Goal: Contribute content: Contribute content

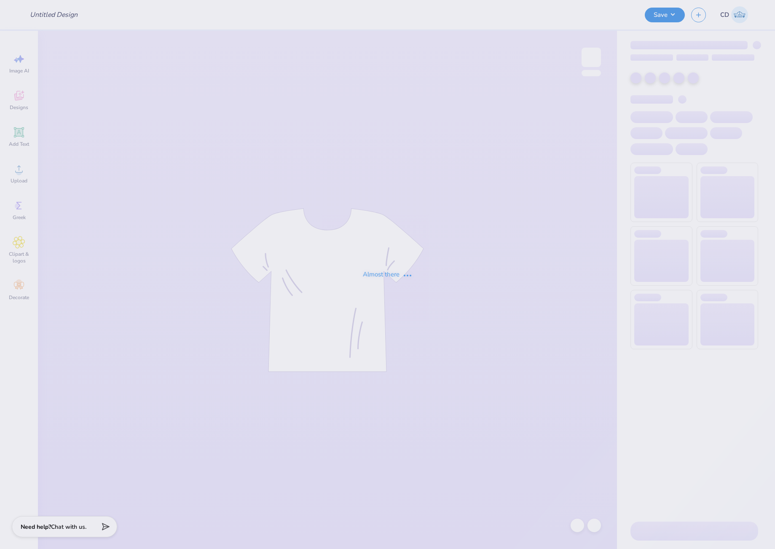
type input "AGD Bear Hoodies"
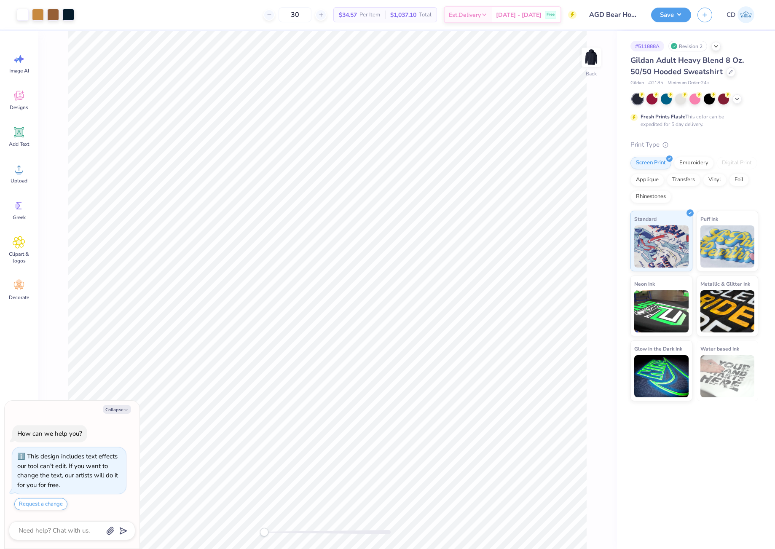
click at [251, 525] on div "Back" at bounding box center [327, 290] width 579 height 519
click at [73, 15] on div at bounding box center [68, 14] width 12 height 12
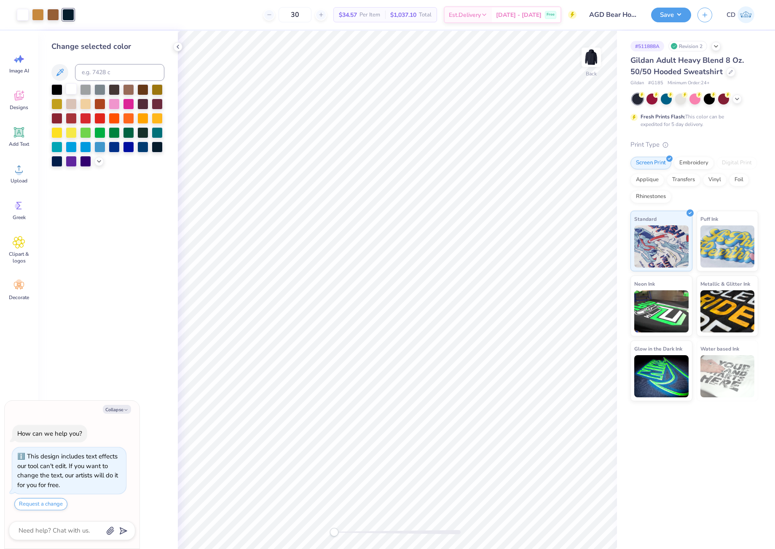
click at [70, 89] on div at bounding box center [71, 88] width 11 height 11
type textarea "x"
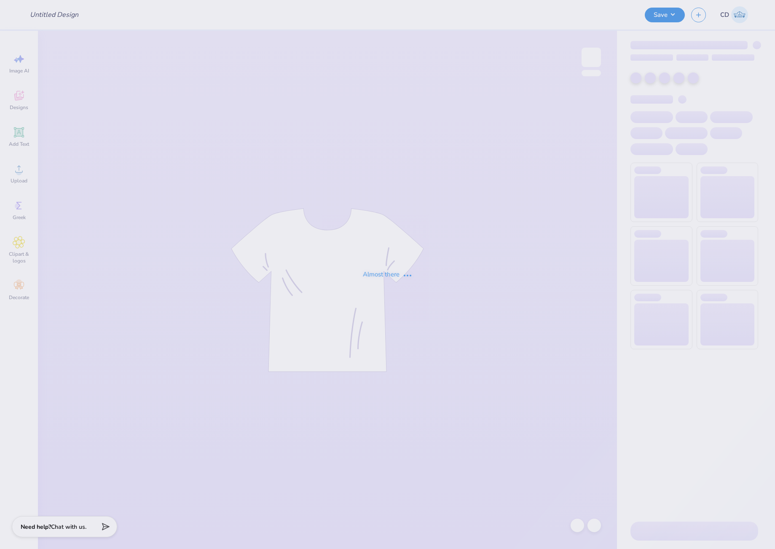
type input "AGD Bear Hoodies"
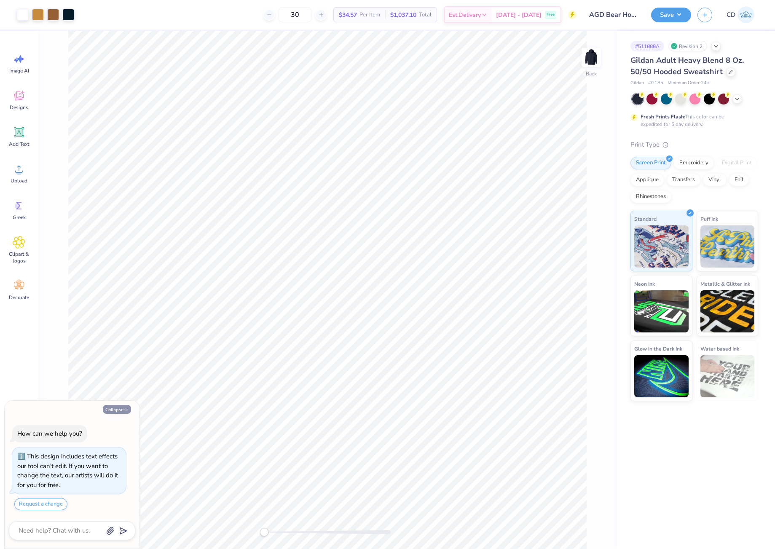
click at [114, 406] on button "Collapse" at bounding box center [117, 409] width 28 height 9
type textarea "x"
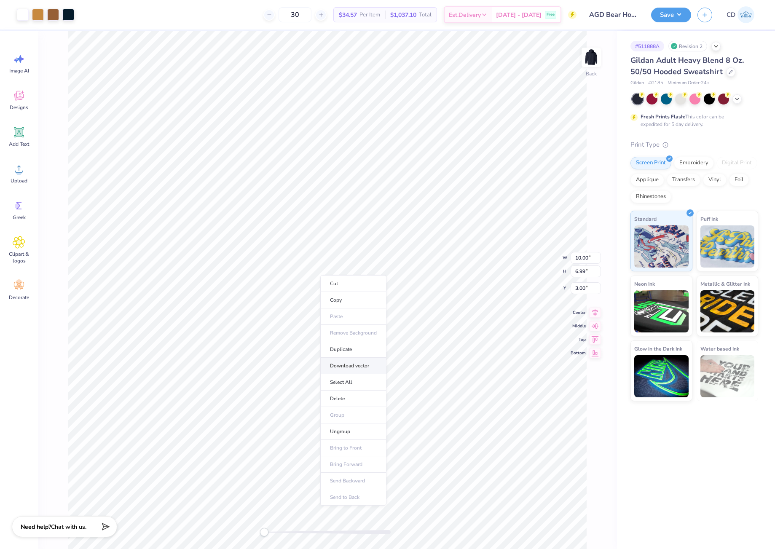
click at [353, 363] on li "Download vector" at bounding box center [353, 366] width 66 height 16
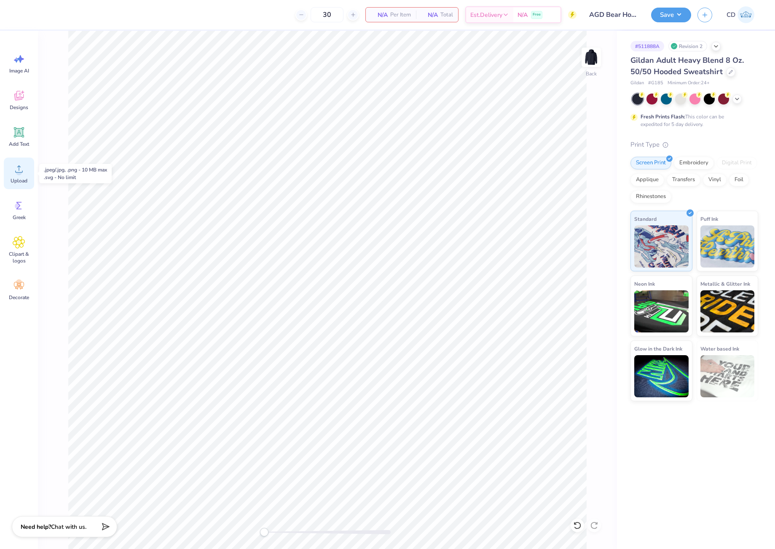
click at [18, 172] on circle at bounding box center [19, 172] width 6 height 6
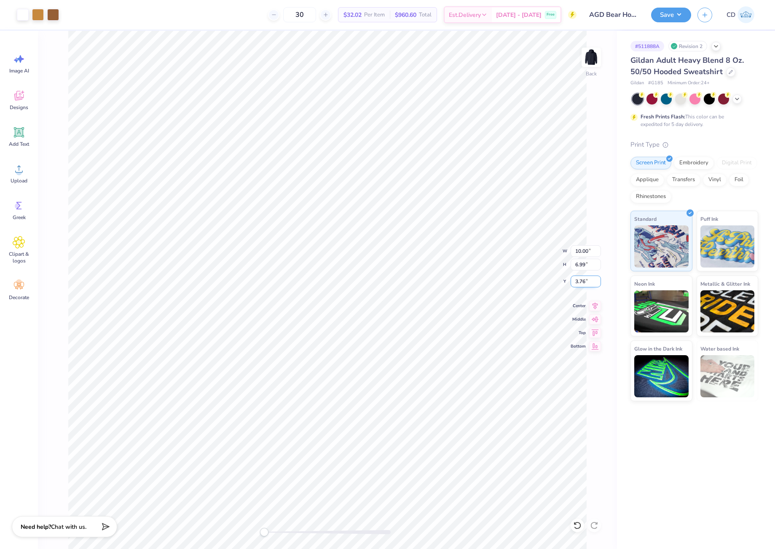
drag, startPoint x: 574, startPoint y: 282, endPoint x: 588, endPoint y: 283, distance: 13.9
click at [588, 283] on input "3.76" at bounding box center [586, 282] width 30 height 12
type input "3"
click at [594, 304] on icon at bounding box center [595, 305] width 12 height 10
click at [671, 16] on button "Save" at bounding box center [671, 13] width 40 height 15
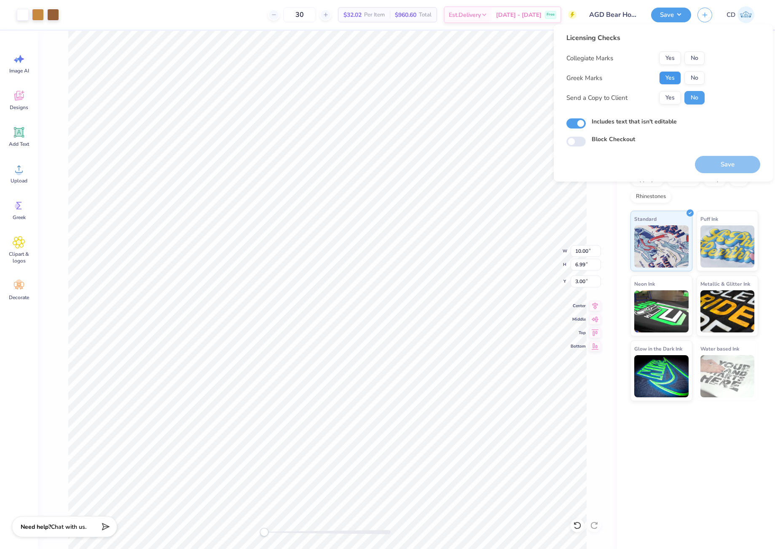
click at [671, 71] on button "Yes" at bounding box center [670, 77] width 22 height 13
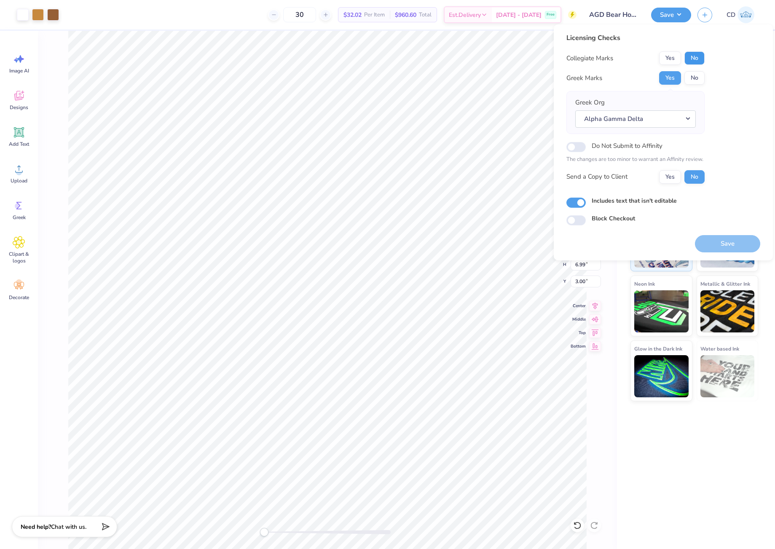
click at [690, 57] on button "No" at bounding box center [695, 57] width 20 height 13
click at [735, 244] on button "Save" at bounding box center [727, 243] width 65 height 17
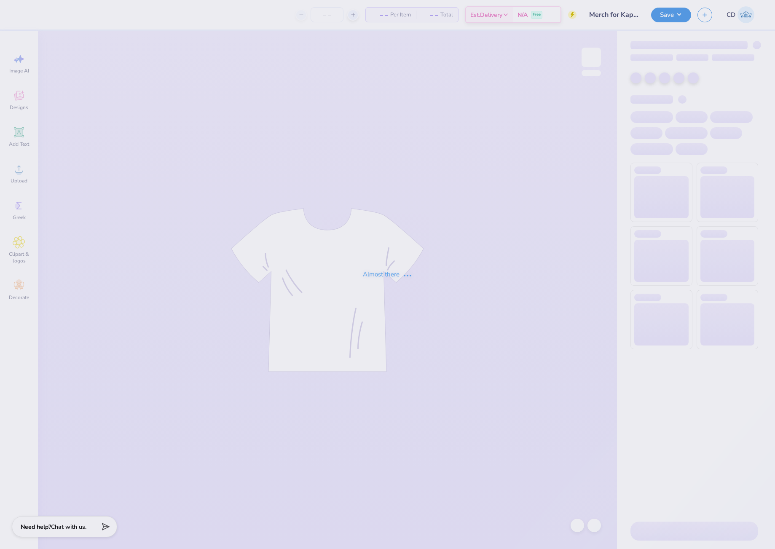
type input "Merch for Kappa Alpha Pi"
type input "40"
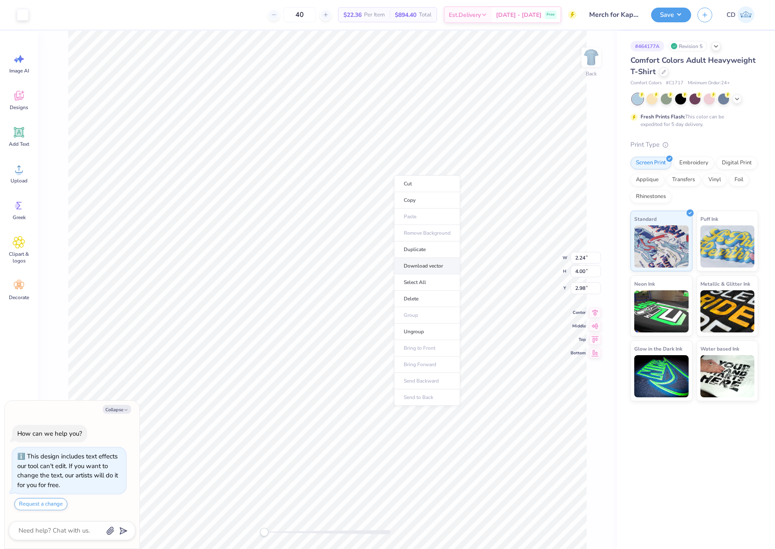
click at [442, 266] on li "Download vector" at bounding box center [427, 266] width 66 height 16
click at [23, 175] on icon at bounding box center [19, 169] width 13 height 13
type textarea "x"
drag, startPoint x: 579, startPoint y: 265, endPoint x: 589, endPoint y: 266, distance: 10.1
click at [589, 266] on input "4.01" at bounding box center [586, 265] width 30 height 12
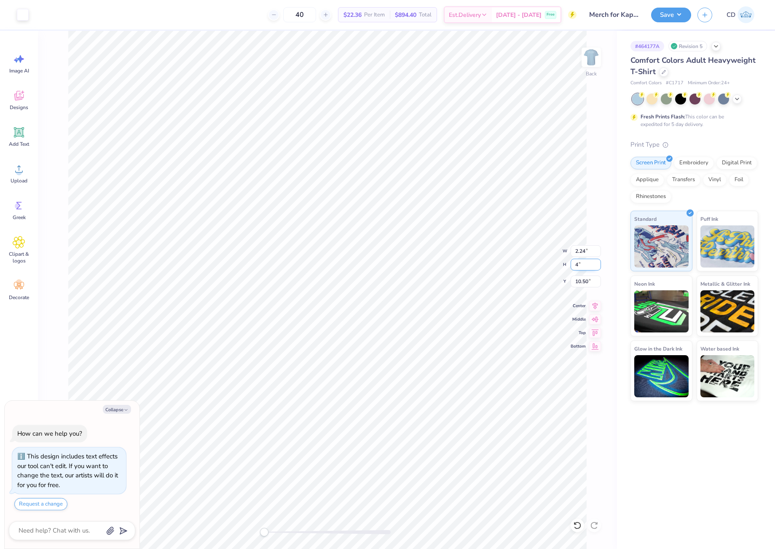
type input "4"
type textarea "x"
drag, startPoint x: 575, startPoint y: 281, endPoint x: 590, endPoint y: 281, distance: 15.6
click at [590, 281] on input "10.50" at bounding box center [586, 282] width 30 height 12
type input "3"
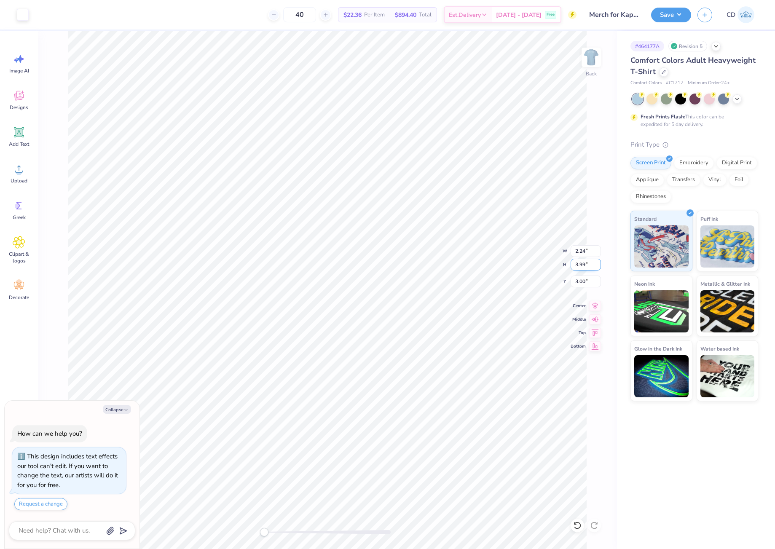
click at [570, 262] on div "Back W 2.24 2.24 " H 3.99 3.99 " Y 3.00 3.00 " Center Middle Top Bottom" at bounding box center [327, 290] width 579 height 519
click at [592, 56] on img at bounding box center [592, 57] width 34 height 34
type textarea "x"
drag, startPoint x: 574, startPoint y: 291, endPoint x: 588, endPoint y: 292, distance: 13.9
click at [588, 292] on input "3.00" at bounding box center [586, 288] width 30 height 12
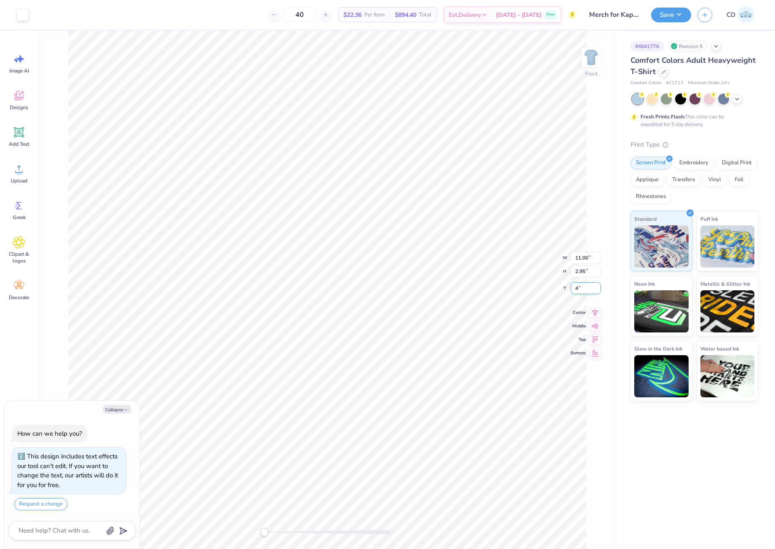
type input "4"
click at [597, 304] on icon at bounding box center [595, 305] width 12 height 10
click at [668, 17] on button "Save" at bounding box center [671, 13] width 40 height 15
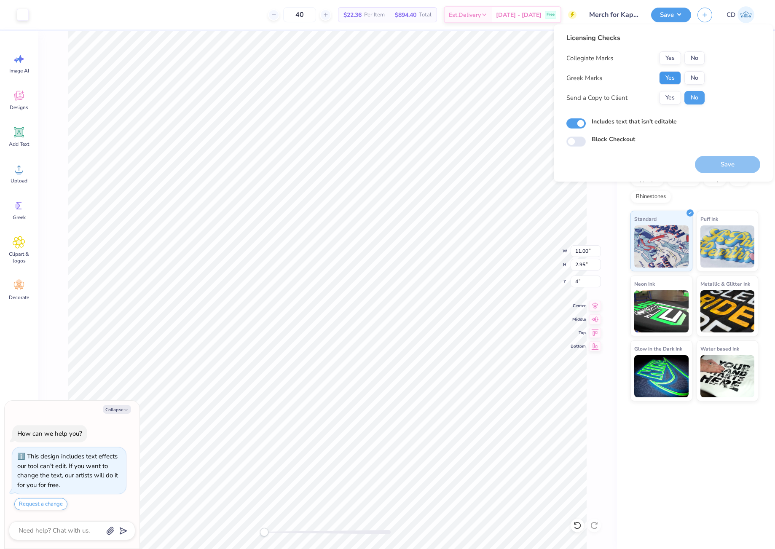
click at [674, 81] on button "Yes" at bounding box center [670, 77] width 22 height 13
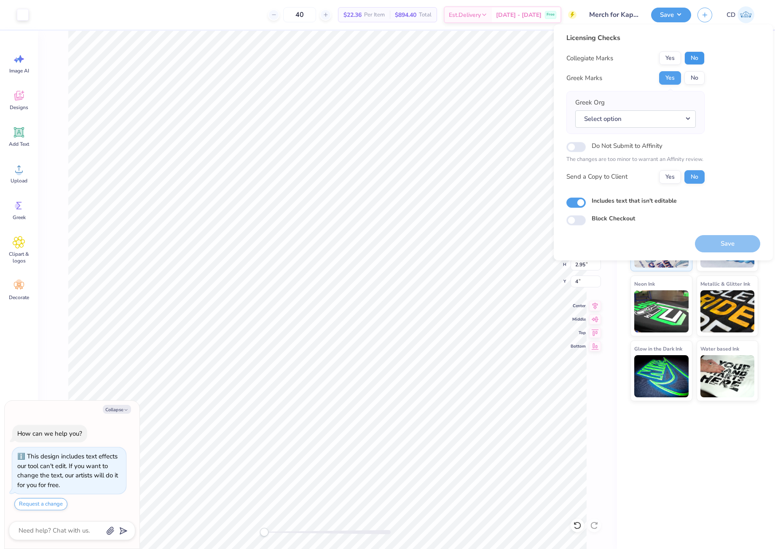
click at [697, 58] on button "No" at bounding box center [695, 57] width 20 height 13
click at [687, 122] on button "Select option" at bounding box center [635, 118] width 121 height 17
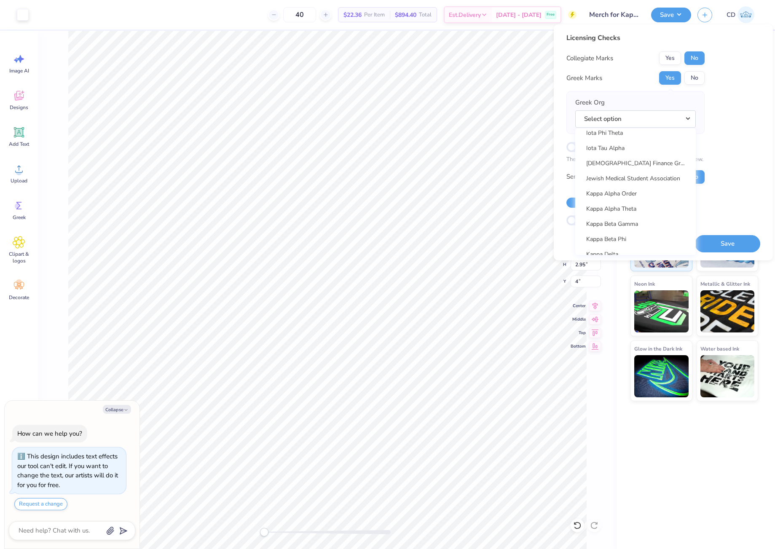
scroll to position [2954, 0]
click at [693, 74] on button "No" at bounding box center [695, 77] width 20 height 13
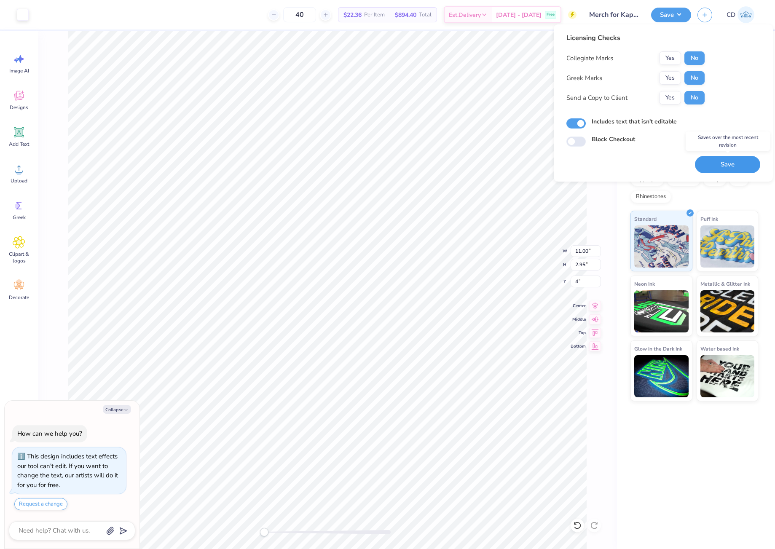
click at [720, 169] on button "Save" at bounding box center [727, 164] width 65 height 17
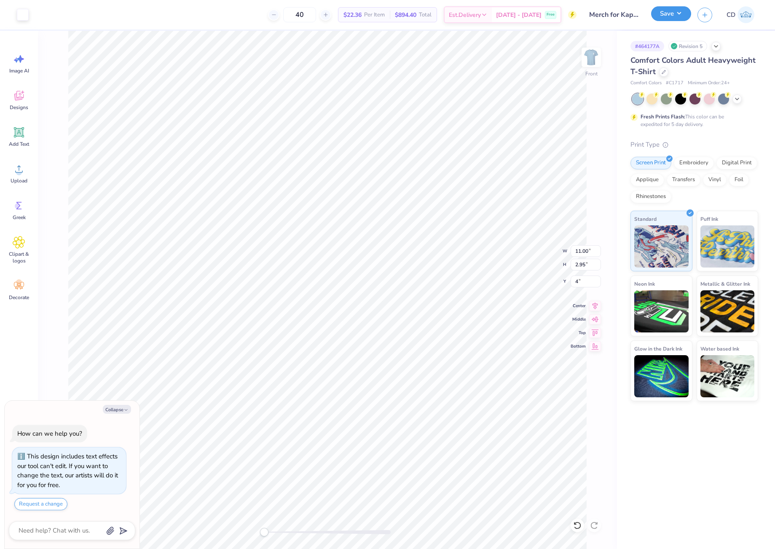
click at [675, 22] on div "Save" at bounding box center [671, 15] width 40 height 15
click at [677, 20] on button "Save" at bounding box center [671, 13] width 40 height 15
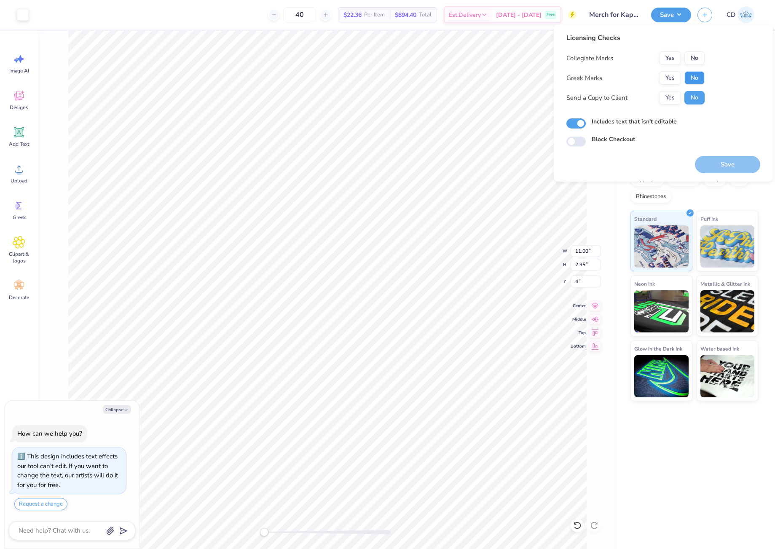
click at [693, 79] on button "No" at bounding box center [695, 77] width 20 height 13
click at [699, 54] on button "No" at bounding box center [695, 57] width 20 height 13
type textarea "x"
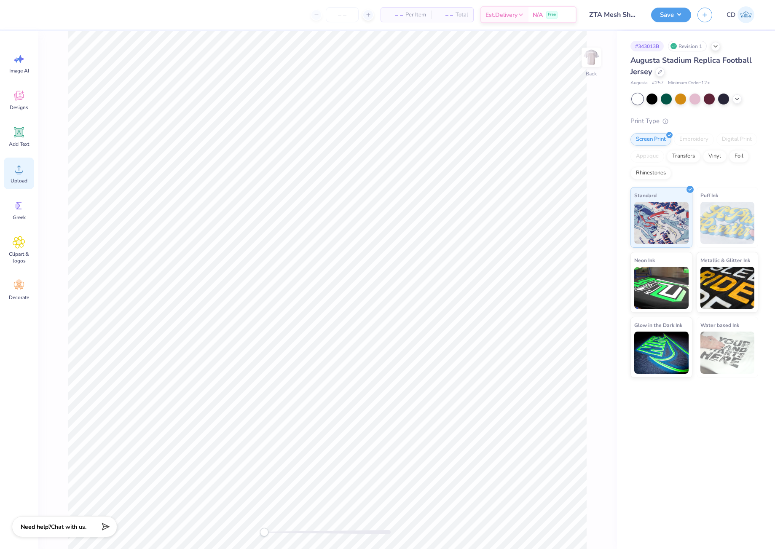
click at [17, 171] on circle at bounding box center [19, 172] width 6 height 6
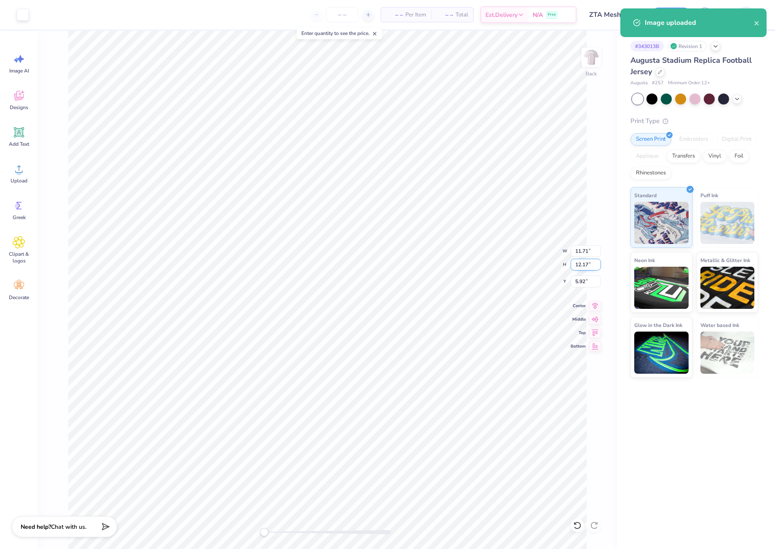
drag, startPoint x: 575, startPoint y: 264, endPoint x: 591, endPoint y: 264, distance: 15.6
click at [591, 264] on input "12.17" at bounding box center [586, 265] width 30 height 12
type input "10"
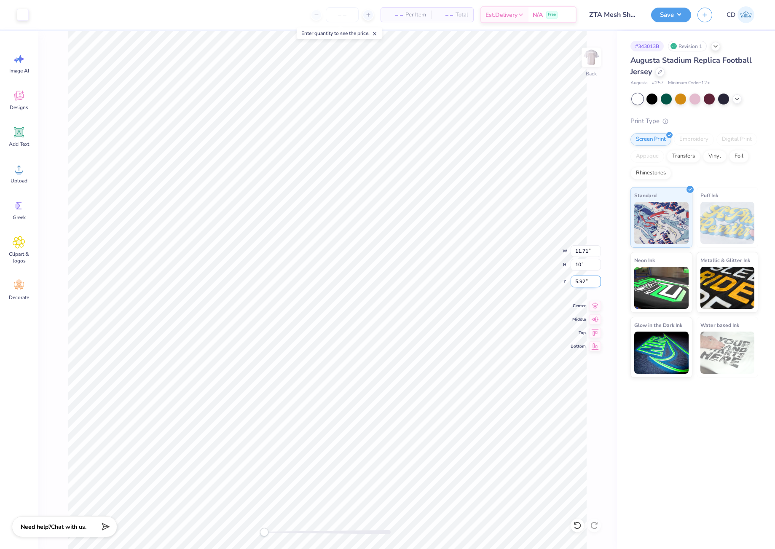
drag, startPoint x: 572, startPoint y: 279, endPoint x: 590, endPoint y: 279, distance: 18.5
click at [590, 279] on input "5.92" at bounding box center [586, 282] width 30 height 12
type input "3"
drag, startPoint x: 575, startPoint y: 267, endPoint x: 586, endPoint y: 267, distance: 11.4
click at [586, 267] on input "8.22" at bounding box center [586, 265] width 30 height 12
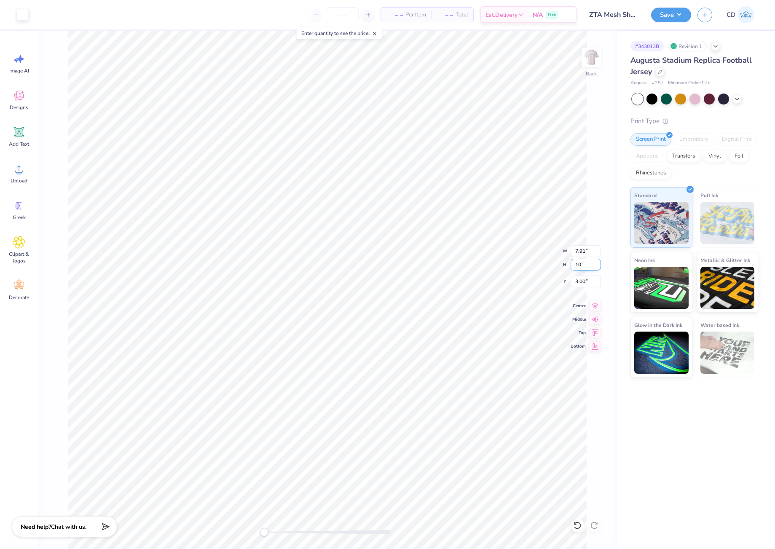
type input "10"
drag, startPoint x: 573, startPoint y: 284, endPoint x: 587, endPoint y: 283, distance: 13.9
click at [587, 283] on input "3.00" at bounding box center [586, 282] width 30 height 12
type input "2"
drag, startPoint x: 577, startPoint y: 263, endPoint x: 592, endPoint y: 264, distance: 15.6
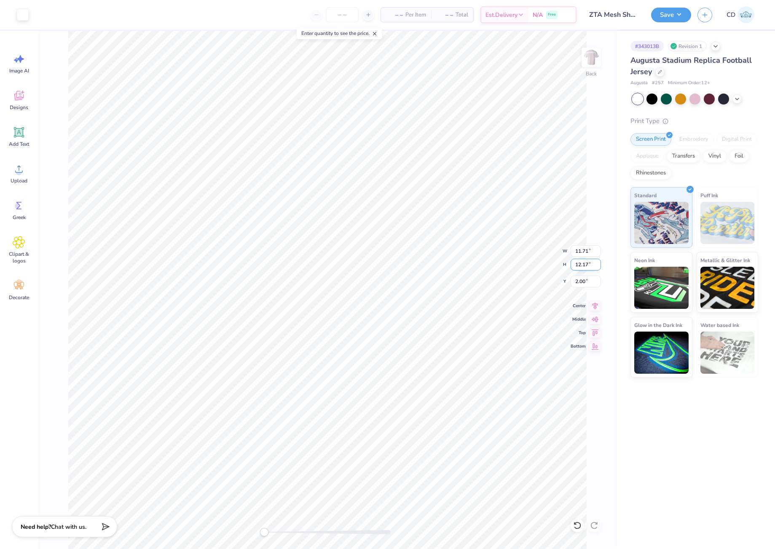
click at [592, 264] on input "12.17" at bounding box center [586, 265] width 30 height 12
type input "10"
drag, startPoint x: 575, startPoint y: 265, endPoint x: 586, endPoint y: 264, distance: 11.4
click at [586, 264] on input "8.22" at bounding box center [586, 265] width 30 height 12
type input "10.00"
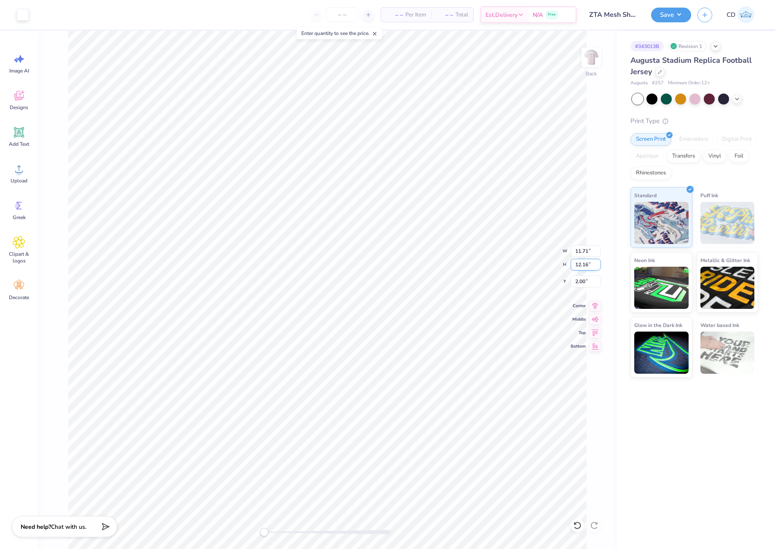
click at [595, 268] on input "12.16" at bounding box center [586, 265] width 30 height 12
click at [598, 268] on input "12.15" at bounding box center [586, 265] width 30 height 12
click at [598, 268] on input "12.14" at bounding box center [586, 265] width 30 height 12
click at [598, 268] on input "10.05" at bounding box center [586, 265] width 30 height 12
click at [598, 268] on input "10.04" at bounding box center [586, 265] width 30 height 12
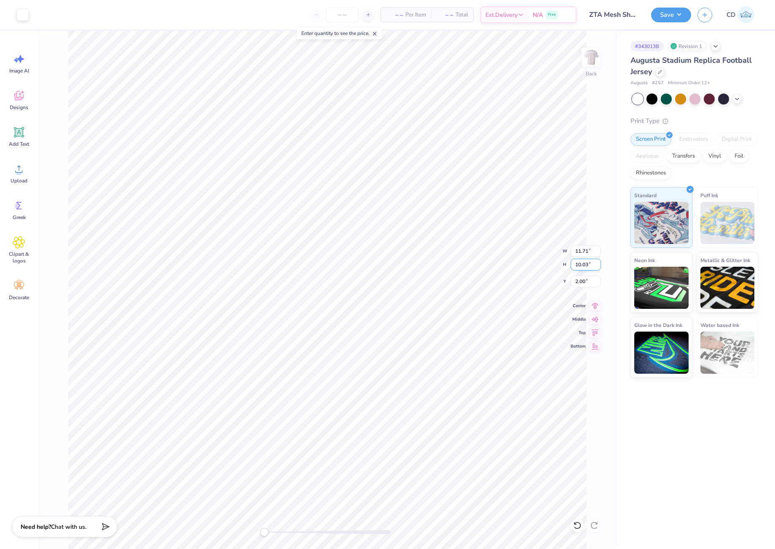
click at [598, 268] on input "10.03" at bounding box center [586, 265] width 30 height 12
click at [598, 268] on input "10.02" at bounding box center [586, 265] width 30 height 12
click at [598, 268] on input "10.01" at bounding box center [586, 265] width 30 height 12
type input "10"
click at [598, 268] on input "10" at bounding box center [586, 265] width 30 height 12
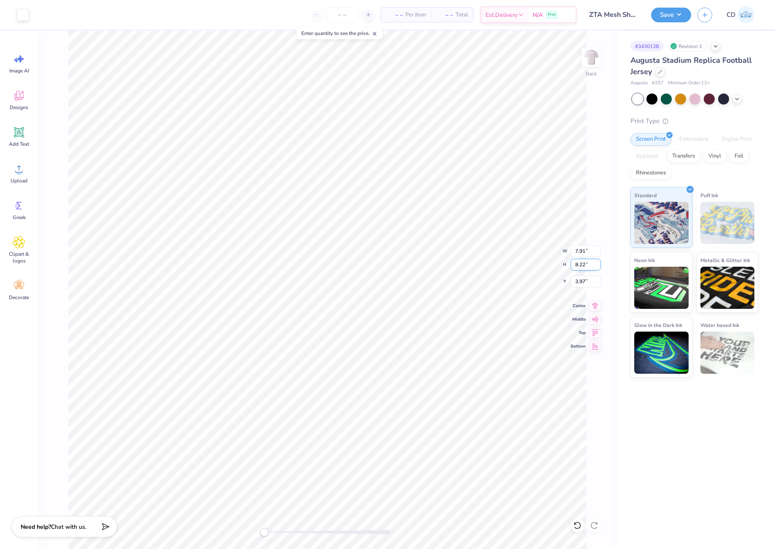
drag, startPoint x: 574, startPoint y: 261, endPoint x: 589, endPoint y: 261, distance: 14.3
click at [589, 261] on input "8.22" at bounding box center [586, 265] width 30 height 12
type input "10"
drag, startPoint x: 591, startPoint y: 262, endPoint x: 573, endPoint y: 261, distance: 17.4
click at [573, 261] on input "12.17" at bounding box center [586, 265] width 30 height 12
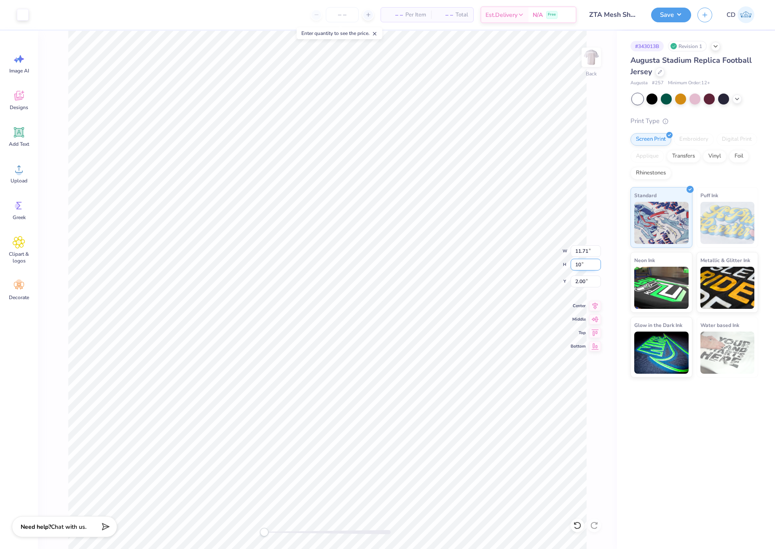
type input "10"
drag, startPoint x: 573, startPoint y: 265, endPoint x: 588, endPoint y: 266, distance: 14.8
click at [588, 266] on input "8.22" at bounding box center [586, 265] width 30 height 12
type input "10"
drag, startPoint x: 573, startPoint y: 281, endPoint x: 585, endPoint y: 281, distance: 11.4
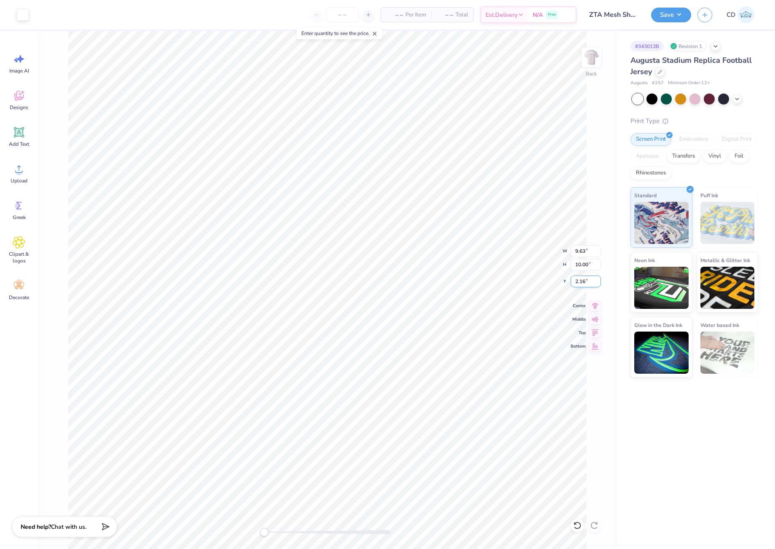
click at [585, 281] on input "2.16" at bounding box center [586, 282] width 30 height 12
type input "2"
click at [593, 58] on img at bounding box center [592, 57] width 34 height 34
click at [22, 173] on icon at bounding box center [19, 169] width 13 height 13
drag, startPoint x: 575, startPoint y: 252, endPoint x: 586, endPoint y: 250, distance: 11.2
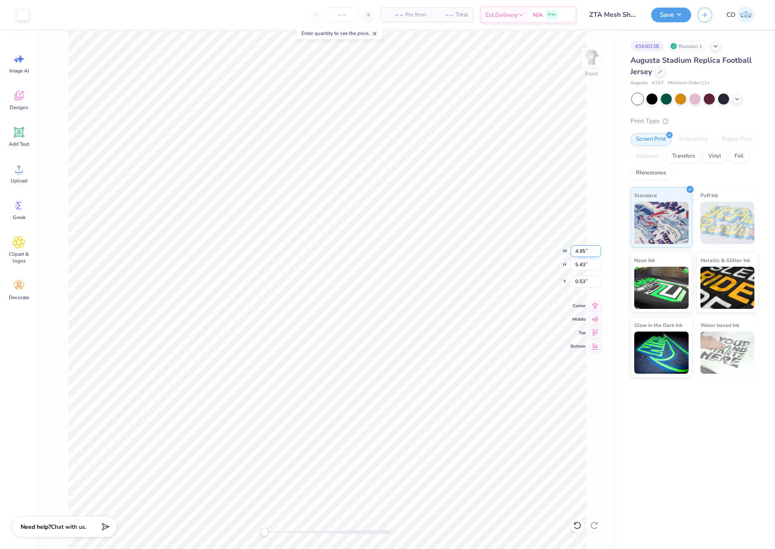
click at [586, 250] on input "4.95" at bounding box center [586, 251] width 30 height 12
type input "12"
click at [304, 360] on li "Group" at bounding box center [315, 366] width 66 height 16
drag, startPoint x: 578, startPoint y: 283, endPoint x: 571, endPoint y: 282, distance: 6.9
click at [586, 283] on input "2.04" at bounding box center [586, 282] width 30 height 12
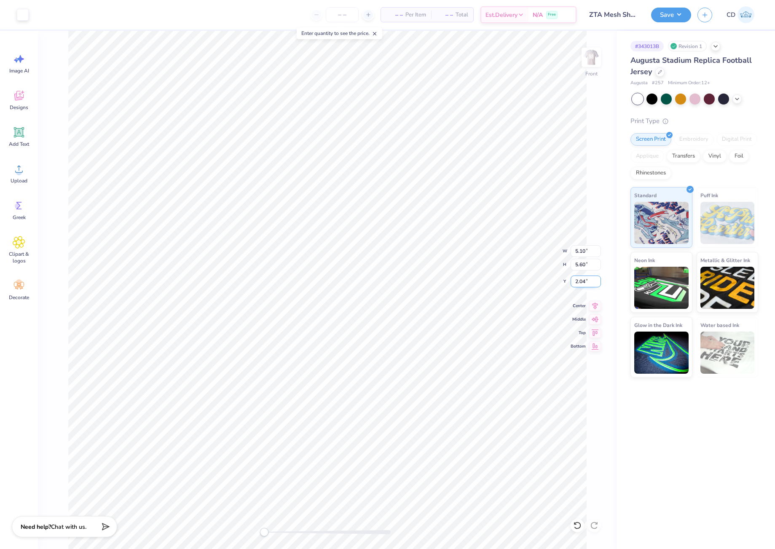
drag, startPoint x: 575, startPoint y: 282, endPoint x: 586, endPoint y: 282, distance: 11.8
click at [586, 282] on input "2.04" at bounding box center [586, 282] width 30 height 12
click at [596, 306] on icon at bounding box center [595, 304] width 5 height 7
drag, startPoint x: 585, startPoint y: 280, endPoint x: 573, endPoint y: 280, distance: 11.8
click at [573, 280] on input "1" at bounding box center [586, 282] width 30 height 12
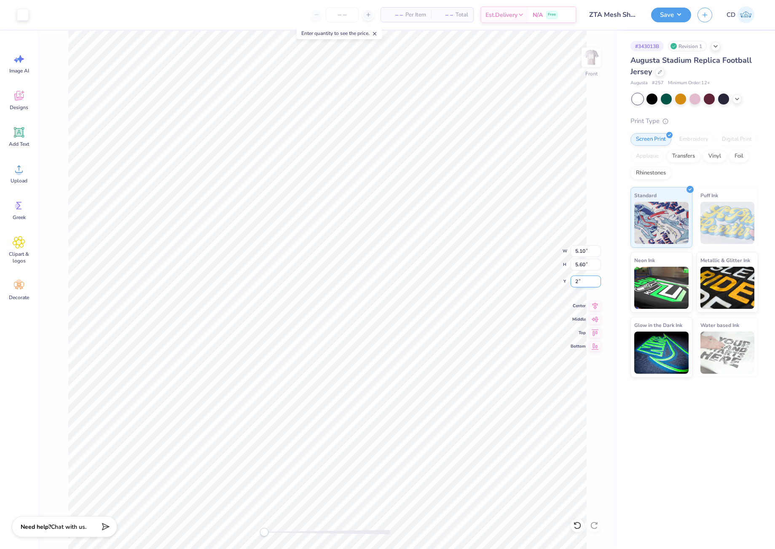
drag, startPoint x: 586, startPoint y: 285, endPoint x: 575, endPoint y: 282, distance: 11.2
click at [575, 282] on input "2" at bounding box center [586, 282] width 30 height 12
type input "1"
click at [25, 16] on div at bounding box center [23, 14] width 12 height 12
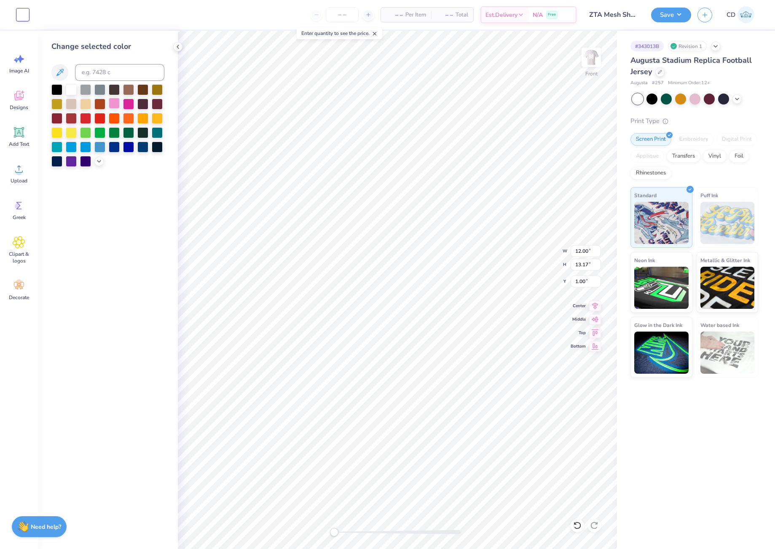
click at [113, 104] on div at bounding box center [114, 103] width 11 height 11
click at [101, 163] on icon at bounding box center [99, 160] width 7 height 7
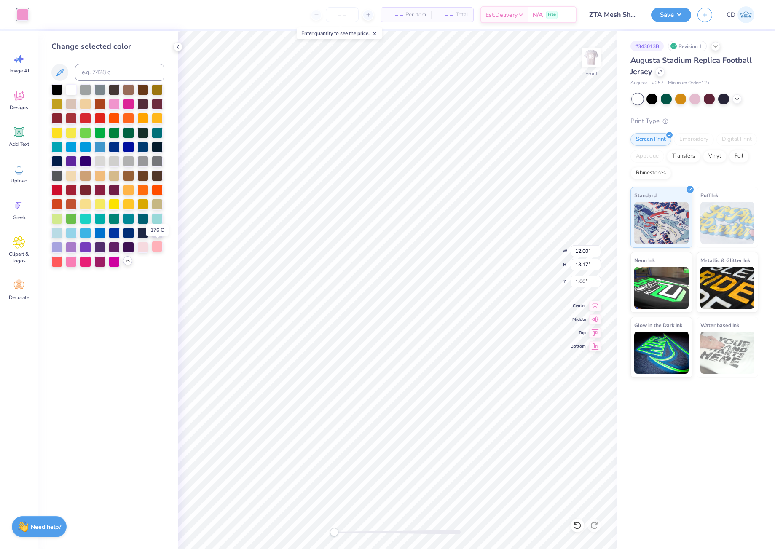
click at [156, 248] on div at bounding box center [157, 246] width 11 height 11
click at [56, 261] on div at bounding box center [56, 260] width 11 height 11
click at [118, 104] on div at bounding box center [114, 103] width 11 height 11
click at [592, 66] on img at bounding box center [592, 57] width 34 height 34
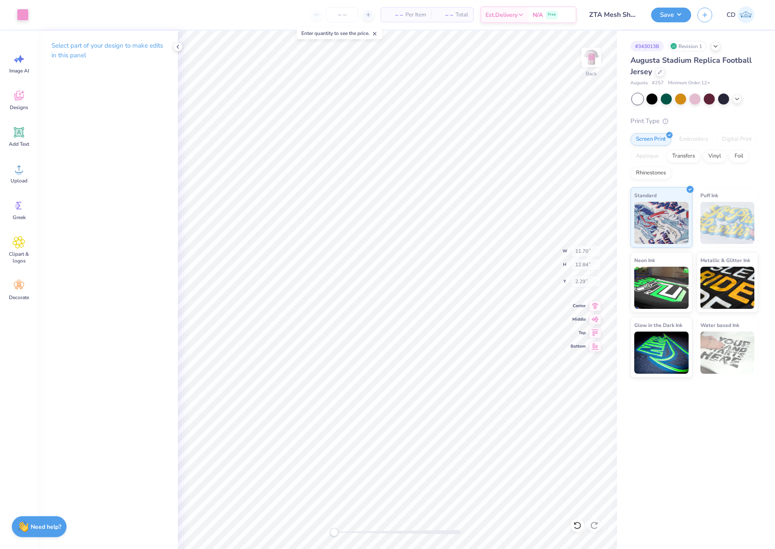
type input "11.70"
type input "12.84"
type input "2.29"
click at [20, 16] on div at bounding box center [23, 14] width 12 height 12
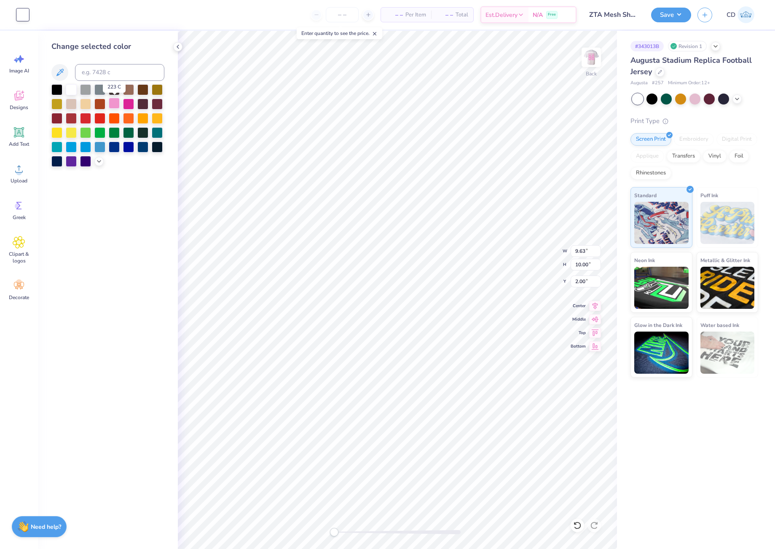
click at [115, 105] on div at bounding box center [114, 103] width 11 height 11
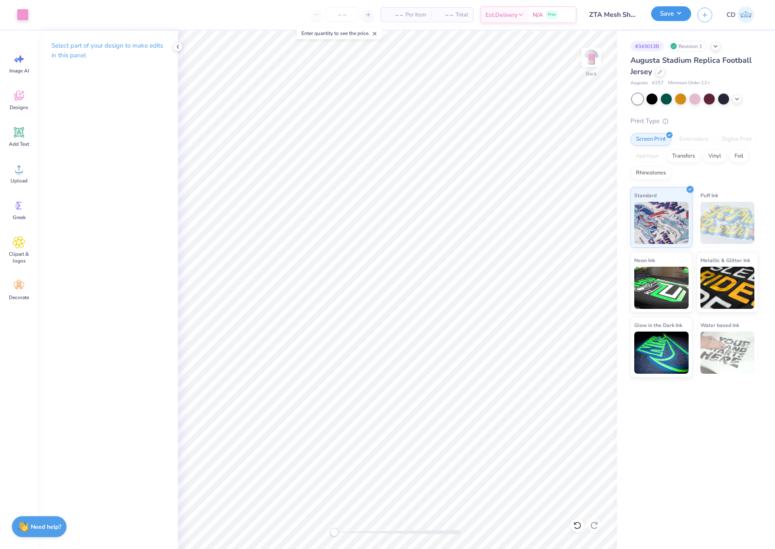
click at [669, 15] on button "Save" at bounding box center [671, 13] width 40 height 15
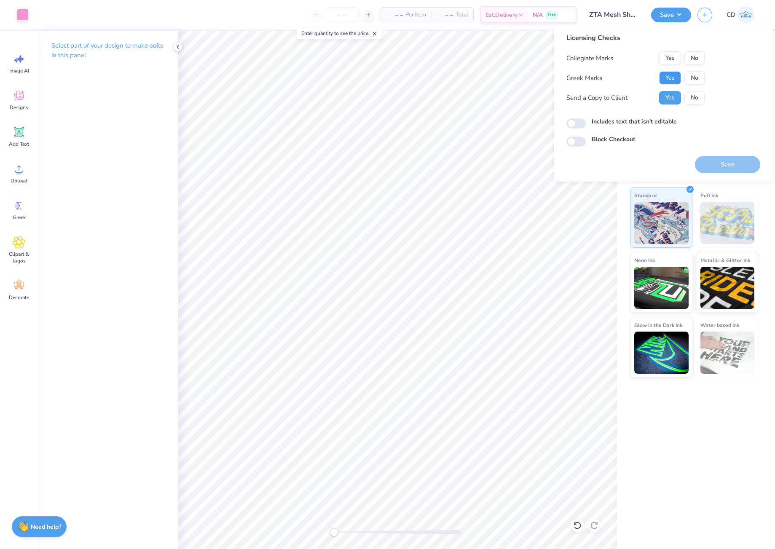
click at [672, 79] on button "Yes" at bounding box center [670, 77] width 22 height 13
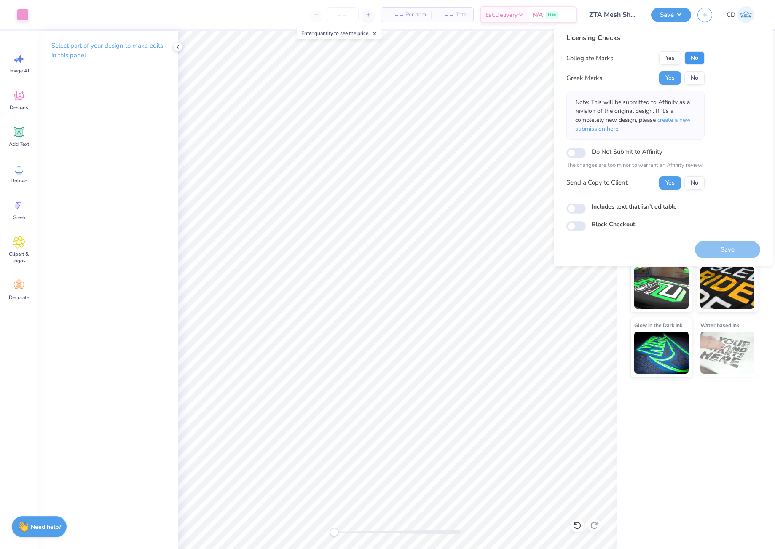
click at [698, 56] on button "No" at bounding box center [695, 57] width 20 height 13
click at [575, 210] on input "Includes text that isn't editable" at bounding box center [576, 209] width 19 height 10
checkbox input "true"
click at [734, 253] on button "Save" at bounding box center [727, 249] width 65 height 17
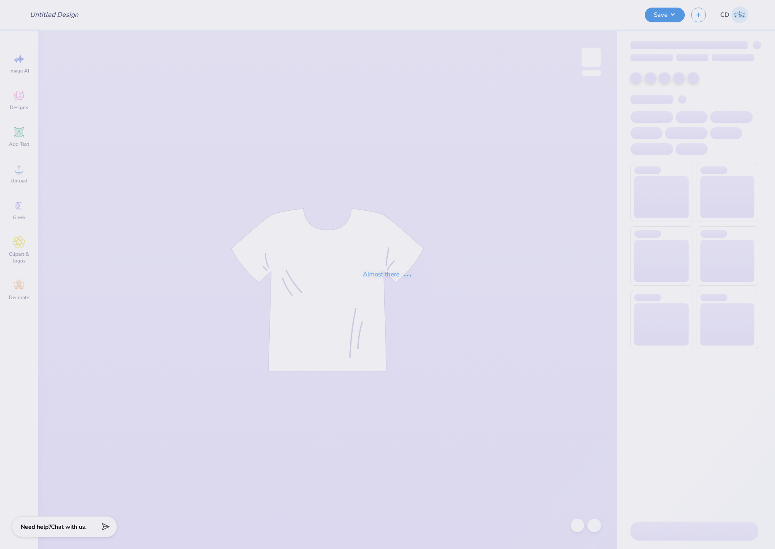
type input "Kappa Alpha Theta Pickleball 2025"
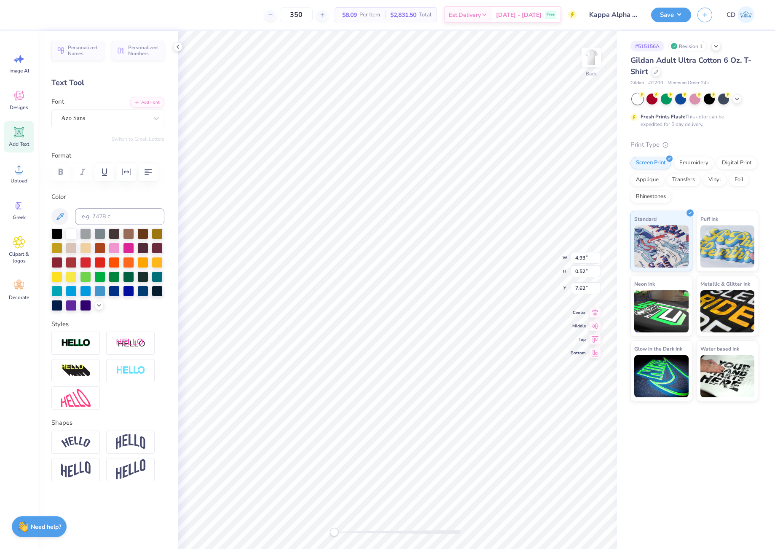
type input "9.89"
type input "0.70"
type input "5.80"
click at [161, 118] on div at bounding box center [156, 118] width 15 height 15
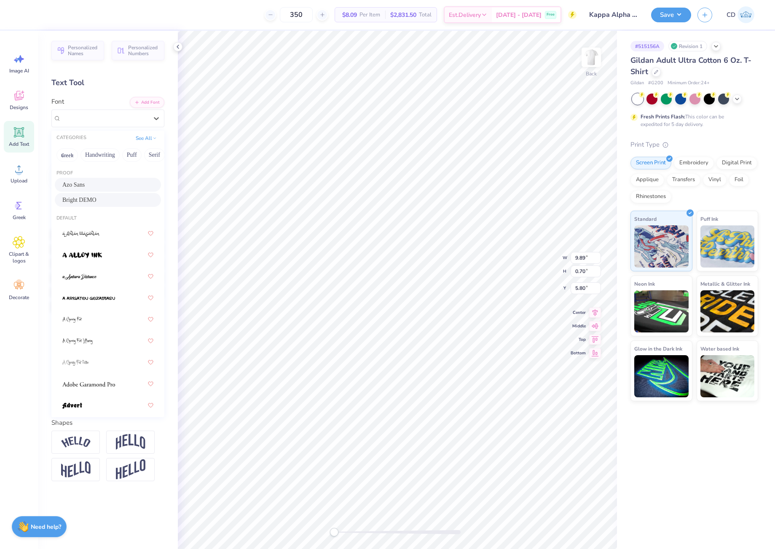
click at [89, 182] on div "Azo Sans" at bounding box center [107, 184] width 91 height 9
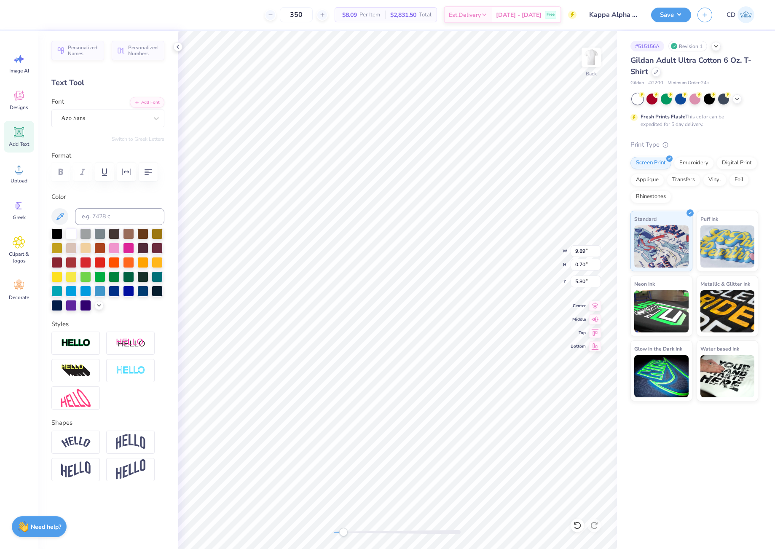
drag, startPoint x: 334, startPoint y: 533, endPoint x: 346, endPoint y: 529, distance: 12.3
click at [345, 530] on div "Accessibility label" at bounding box center [343, 532] width 8 height 8
click at [85, 343] on img at bounding box center [76, 344] width 30 height 10
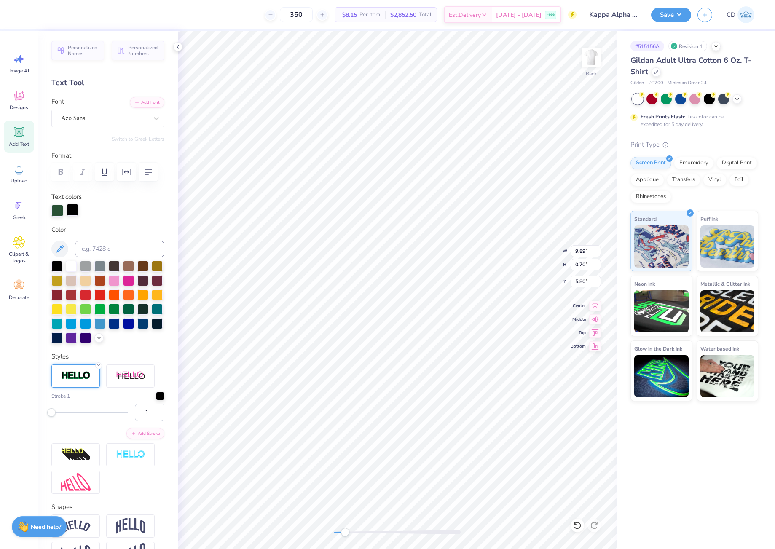
click at [72, 212] on div at bounding box center [73, 210] width 12 height 12
click at [101, 250] on input at bounding box center [119, 249] width 89 height 17
type input "350"
type input "2"
click at [152, 422] on input "2" at bounding box center [150, 413] width 30 height 18
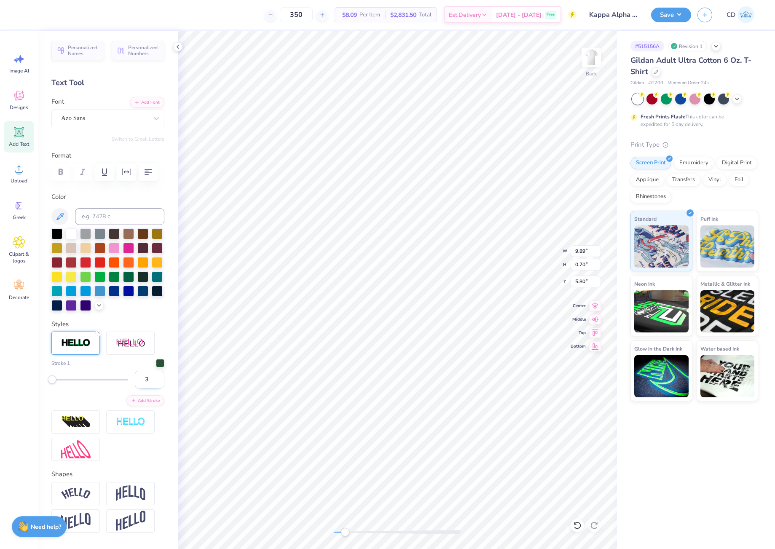
type input "3"
click at [151, 389] on input "3" at bounding box center [150, 380] width 30 height 18
click at [152, 389] on input "4" at bounding box center [150, 380] width 30 height 18
type input "5"
click at [152, 389] on input "5" at bounding box center [150, 380] width 30 height 18
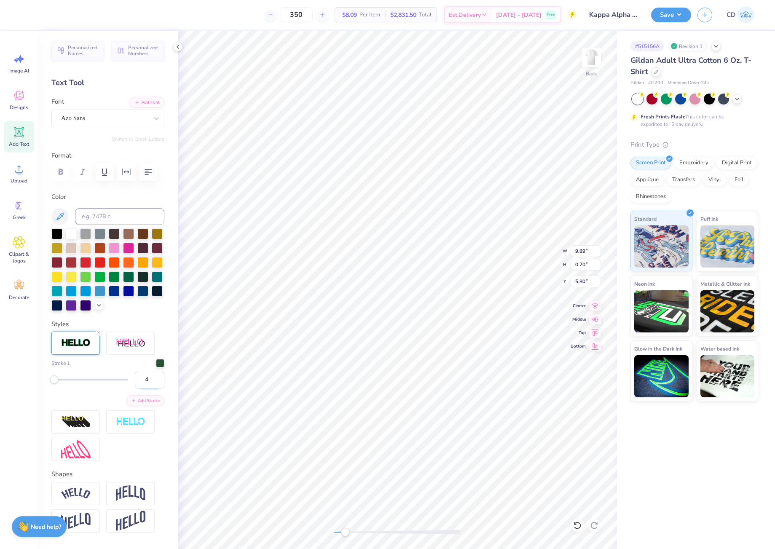
type input "4"
click at [150, 389] on input "4" at bounding box center [150, 380] width 30 height 18
click at [152, 389] on input "4" at bounding box center [150, 380] width 30 height 18
type input "3"
click at [151, 389] on input "3" at bounding box center [150, 380] width 30 height 18
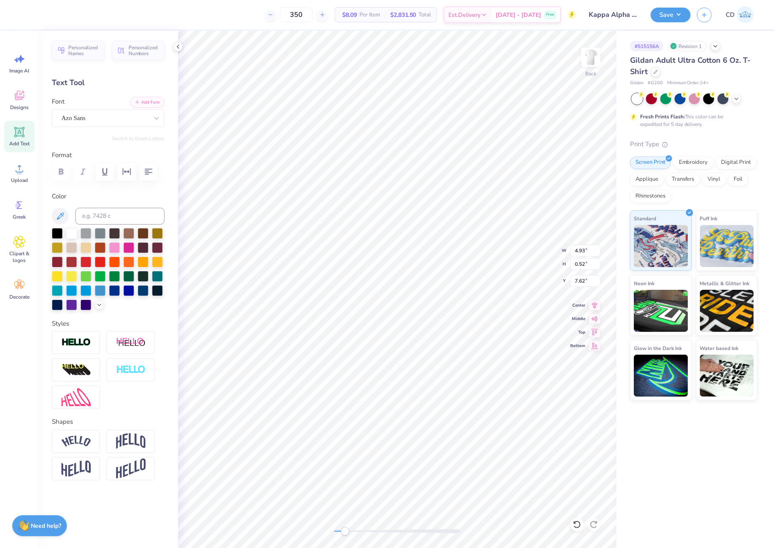
scroll to position [7, 6]
type textarea "CASA & THETA FOUNDATION"
click at [326, 535] on div "Back" at bounding box center [397, 290] width 439 height 519
type input "11.75"
type input "6.15"
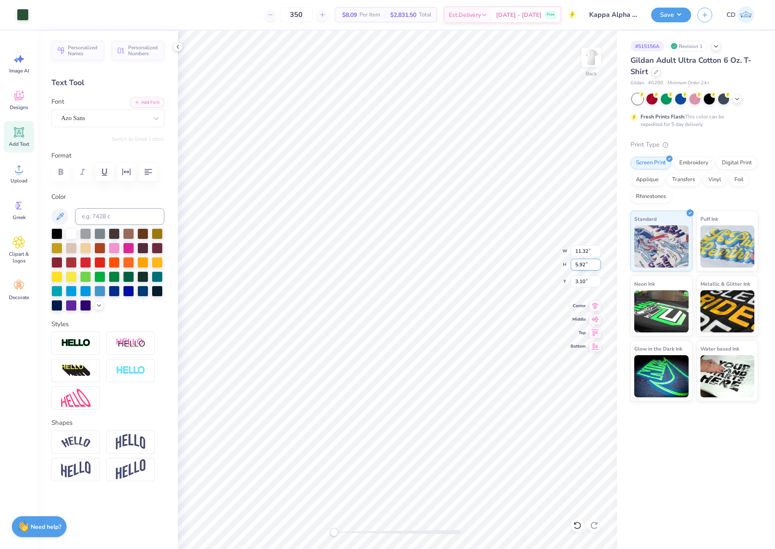
type input "3.05"
type input "10.31"
type input "5.39"
type input "3.23"
type input "11.26"
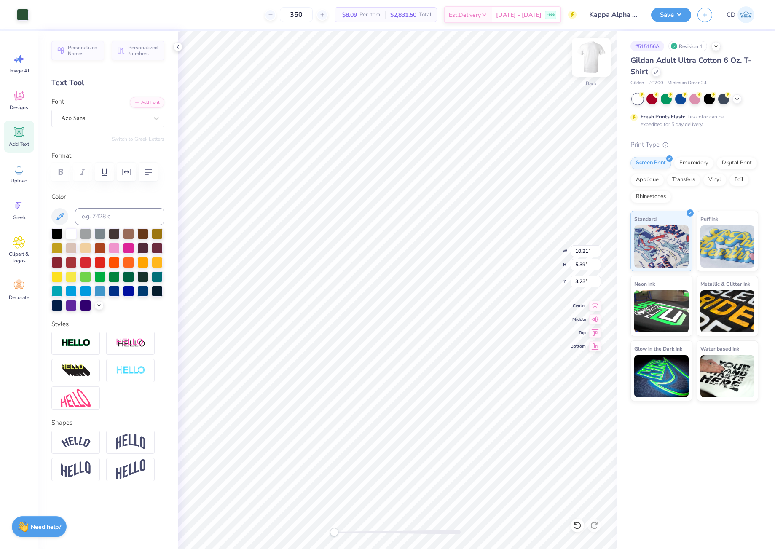
type input "5.89"
type input "3.10"
type input "10.81"
type input "5.66"
type input "3.16"
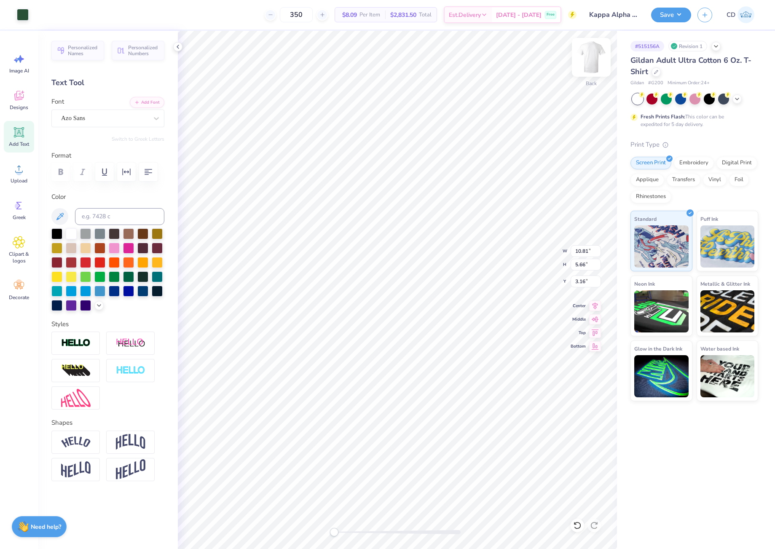
type input "11.00"
type input "5.76"
drag, startPoint x: 575, startPoint y: 280, endPoint x: 585, endPoint y: 280, distance: 10.2
click at [585, 280] on input "3.13" at bounding box center [586, 282] width 30 height 12
type input "3.00"
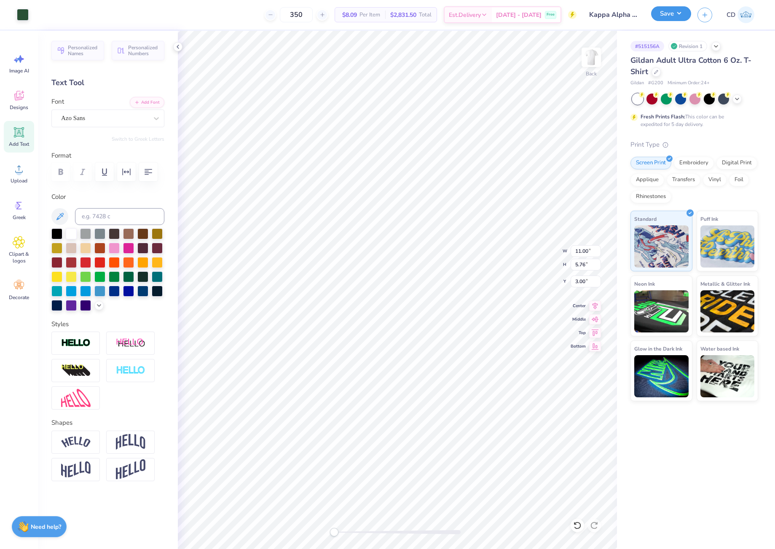
click at [667, 15] on button "Save" at bounding box center [671, 13] width 40 height 15
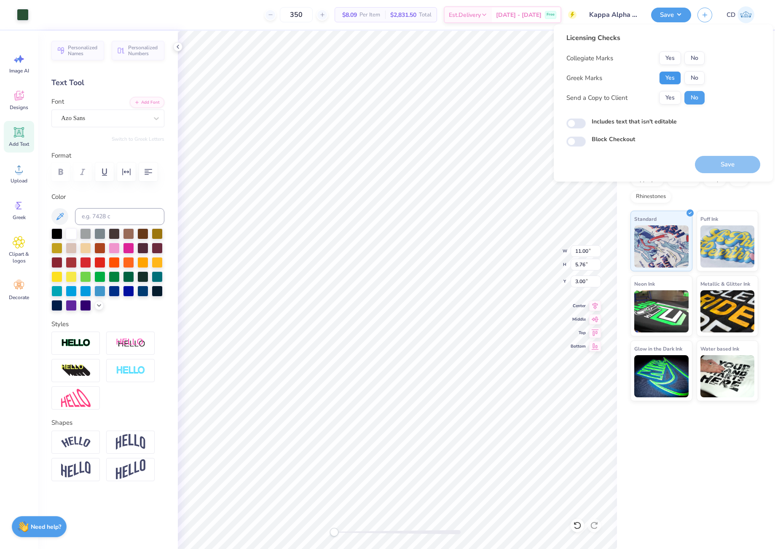
click at [667, 78] on button "Yes" at bounding box center [670, 77] width 22 height 13
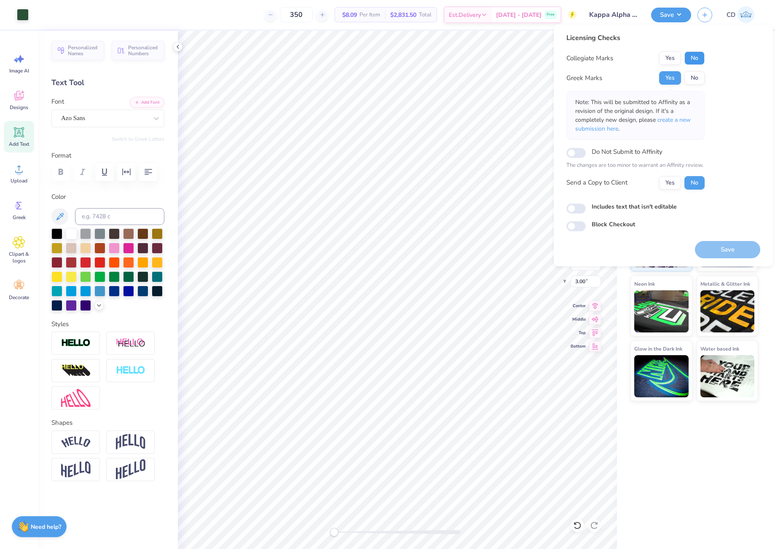
click at [696, 54] on button "No" at bounding box center [695, 57] width 20 height 13
click at [672, 117] on span "create a new submission here" at bounding box center [633, 124] width 116 height 17
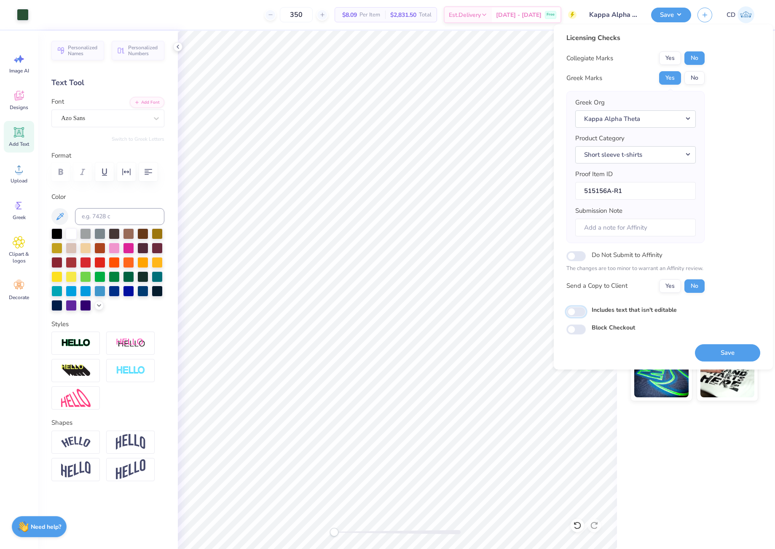
click at [579, 312] on input "Includes text that isn't editable" at bounding box center [576, 312] width 19 height 10
checkbox input "true"
click at [743, 352] on button "Save" at bounding box center [727, 352] width 65 height 17
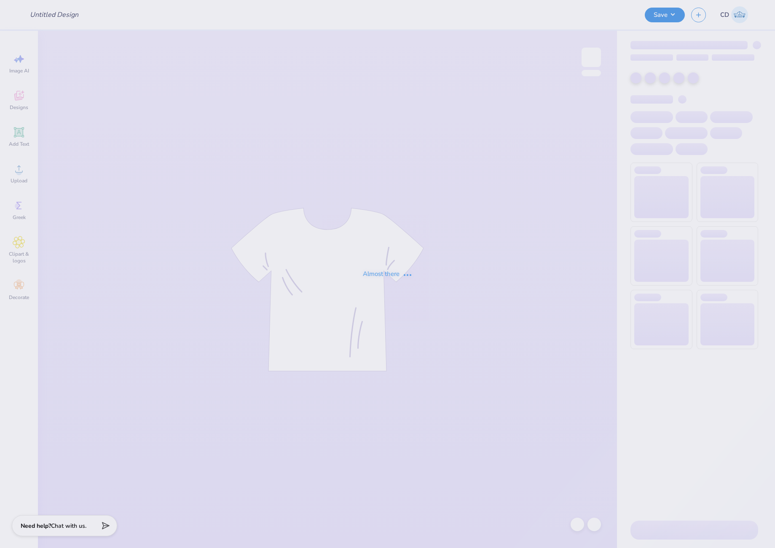
type input "UMN SOM 2025 Merch!"
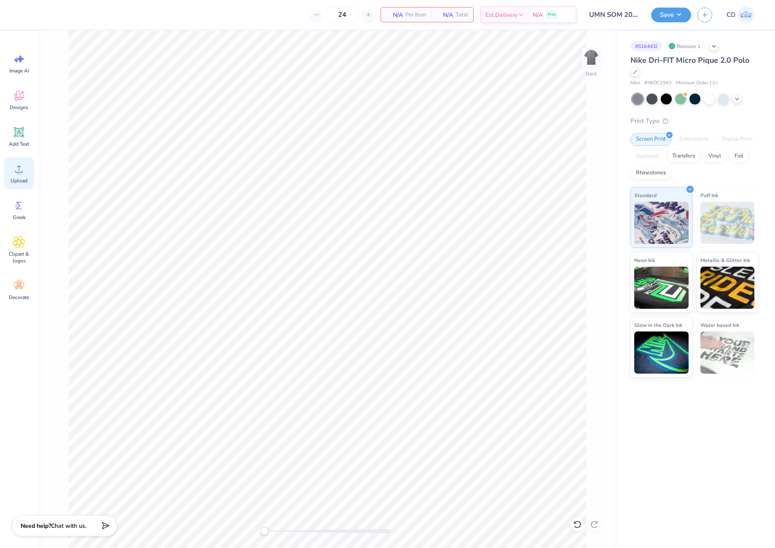
click at [22, 175] on icon at bounding box center [19, 169] width 13 height 13
drag, startPoint x: 573, startPoint y: 250, endPoint x: 586, endPoint y: 250, distance: 12.2
click at [586, 250] on input "7.74" at bounding box center [586, 251] width 30 height 12
type input "4"
click at [671, 16] on button "Save" at bounding box center [671, 13] width 40 height 15
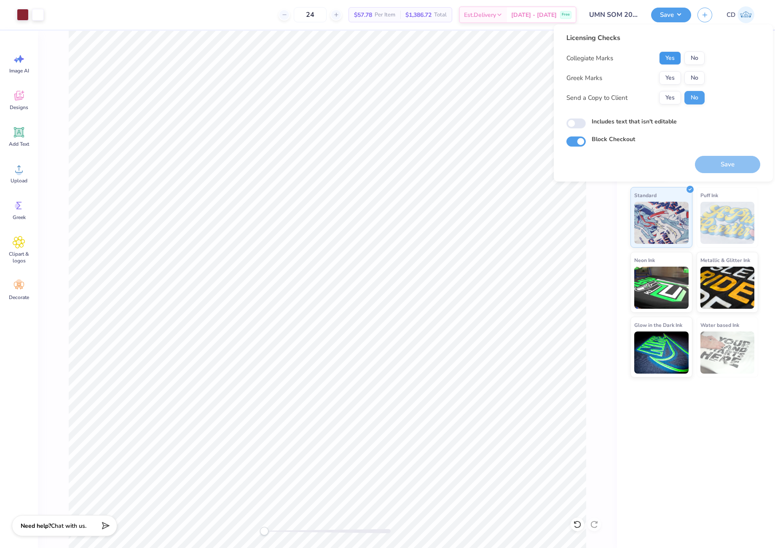
click at [668, 61] on button "Yes" at bounding box center [670, 57] width 22 height 13
click at [691, 75] on button "No" at bounding box center [695, 77] width 20 height 13
click at [580, 123] on input "Includes text that isn't editable" at bounding box center [576, 123] width 19 height 10
checkbox input "true"
click at [707, 167] on button "Save" at bounding box center [727, 164] width 65 height 17
